Goal: Information Seeking & Learning: Learn about a topic

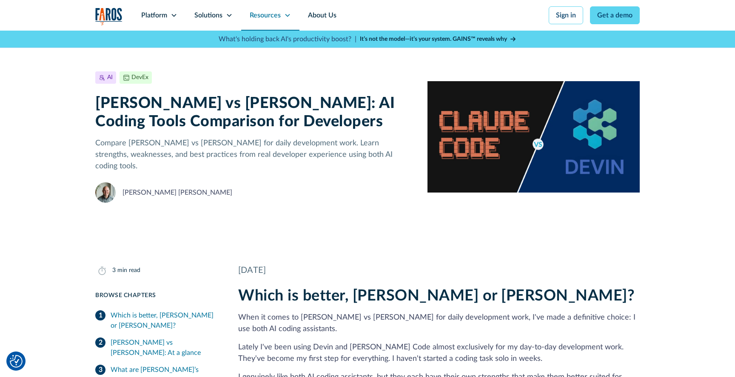
click at [248, 15] on div "Resources" at bounding box center [270, 15] width 58 height 31
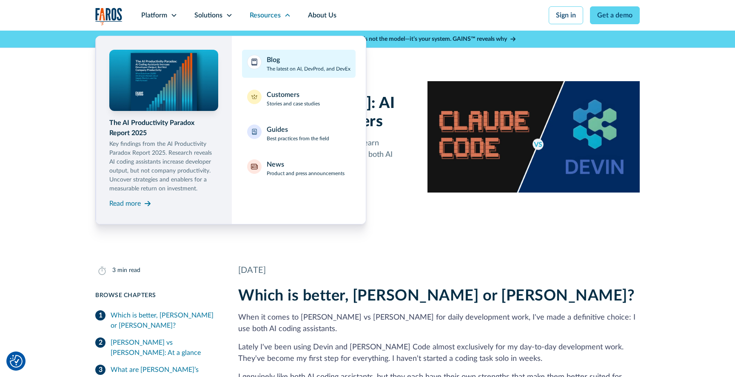
click at [274, 66] on p "The latest on AI, DevProd, and DevEx" at bounding box center [309, 69] width 84 height 8
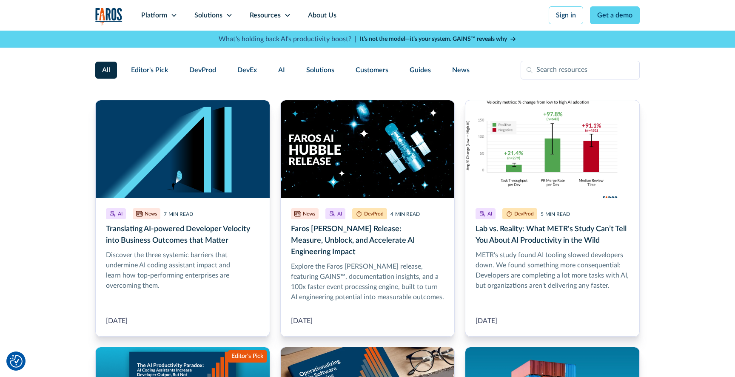
scroll to position [195, 0]
